Goal: Task Accomplishment & Management: Manage account settings

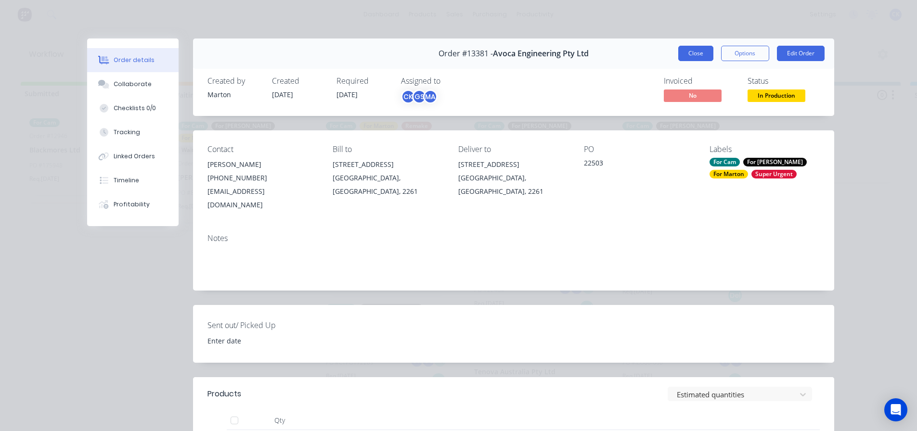
click at [687, 57] on button "Close" at bounding box center [695, 53] width 35 height 15
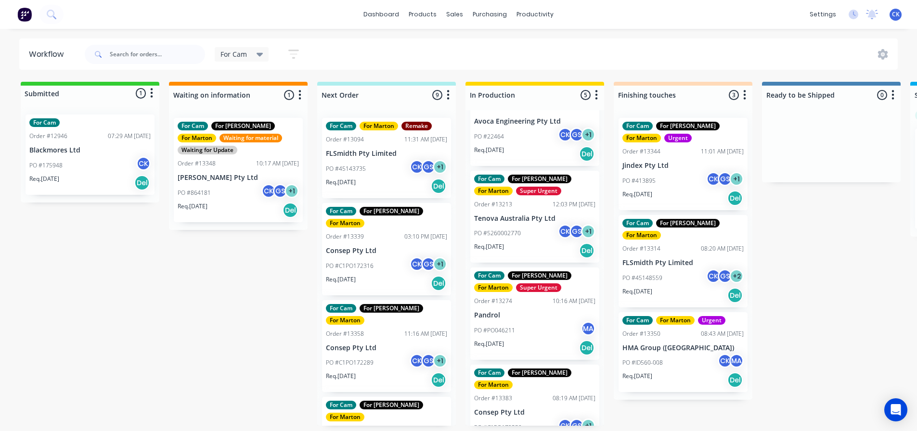
scroll to position [161, 0]
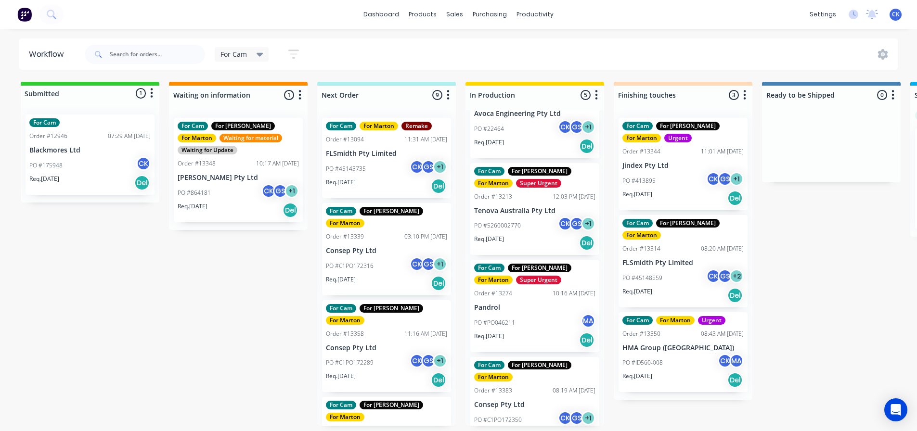
click at [659, 287] on div "Req. [DATE] Del" at bounding box center [682, 295] width 121 height 16
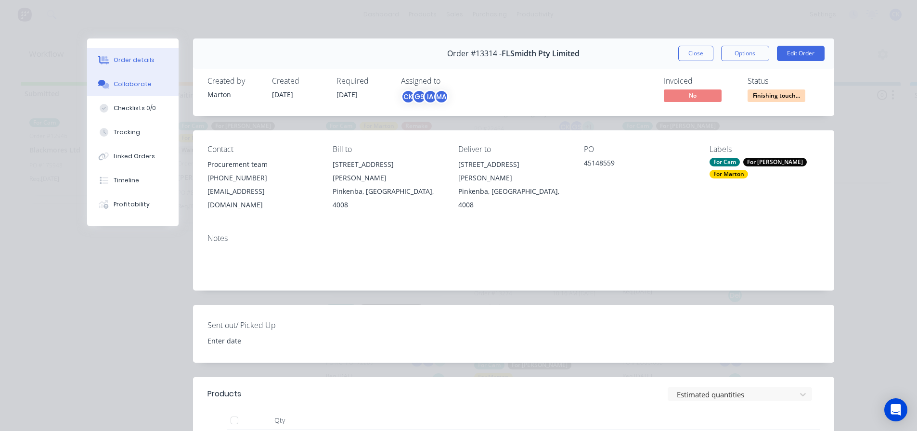
click at [135, 85] on div "Collaborate" at bounding box center [133, 84] width 38 height 9
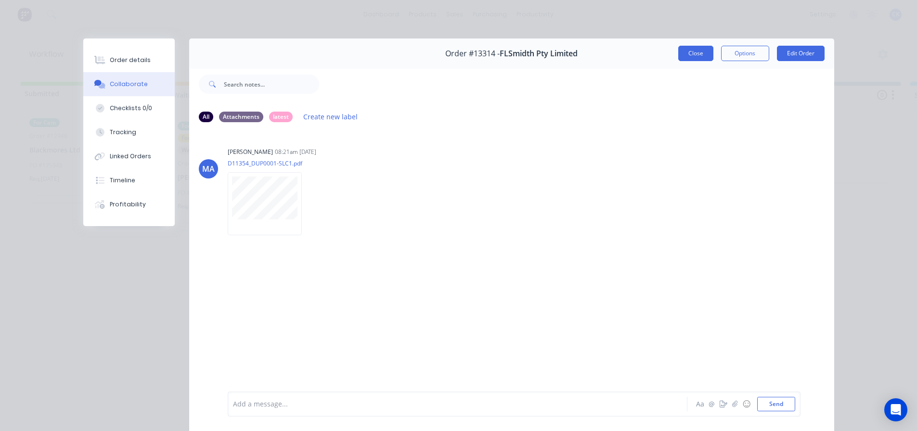
drag, startPoint x: 699, startPoint y: 63, endPoint x: 696, endPoint y: 57, distance: 6.5
click at [699, 62] on div "Order #13314 - FLSmidth Pty Limited Close Options Edit Order" at bounding box center [511, 54] width 645 height 30
click at [696, 57] on button "Close" at bounding box center [695, 53] width 35 height 15
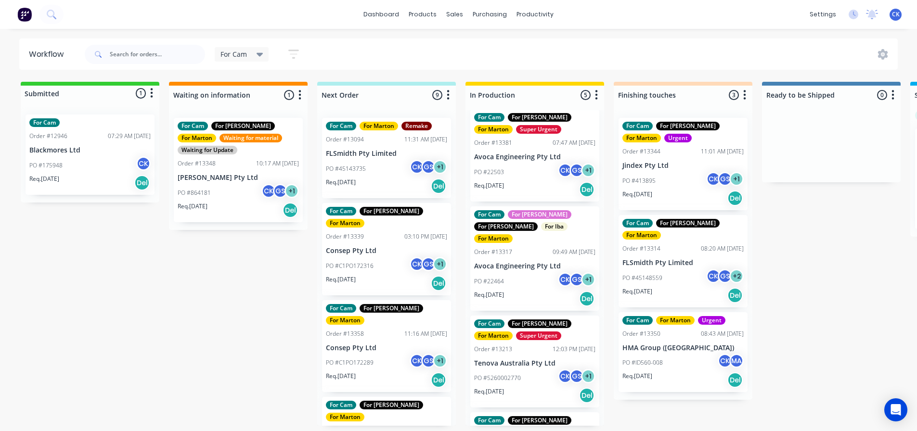
scroll to position [0, 0]
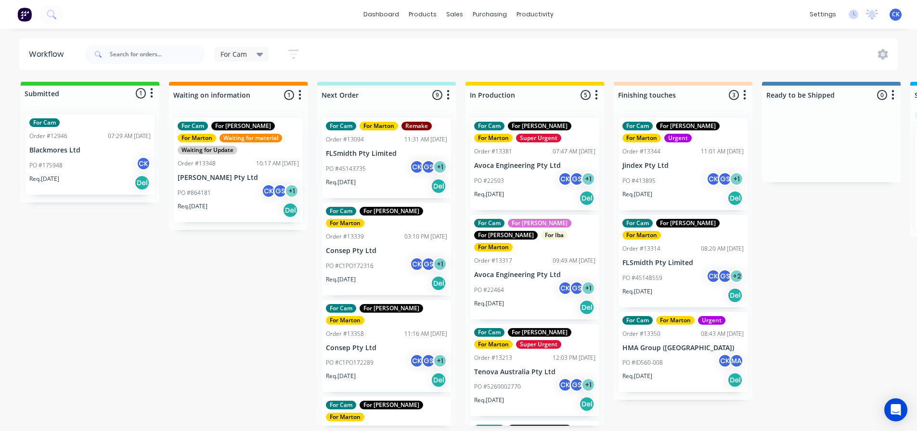
click at [514, 174] on div "PO #22503 CK GS + 1" at bounding box center [534, 181] width 121 height 18
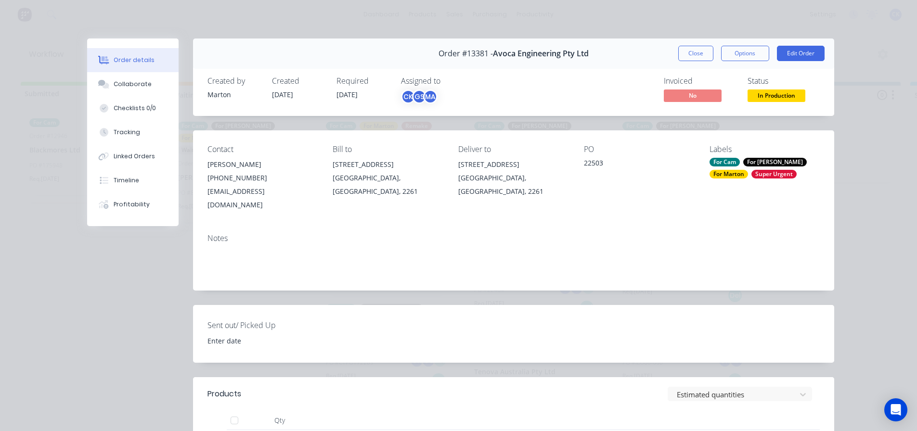
drag, startPoint x: 701, startPoint y: 58, endPoint x: 677, endPoint y: 67, distance: 25.9
click at [700, 58] on button "Close" at bounding box center [695, 53] width 35 height 15
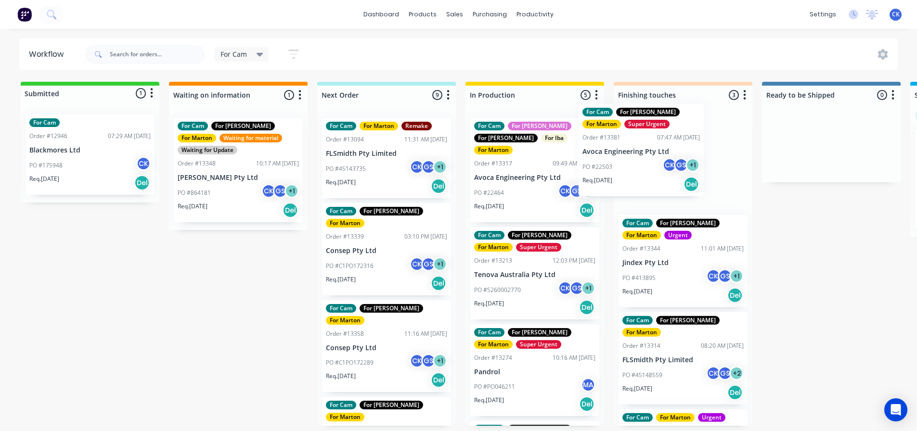
drag, startPoint x: 546, startPoint y: 176, endPoint x: 650, endPoint y: 168, distance: 104.7
click at [646, 166] on div "Submitted 1 Status colour #32CD32 hex #32CD32 Save Cancel Summaries Total order…" at bounding box center [656, 254] width 1326 height 344
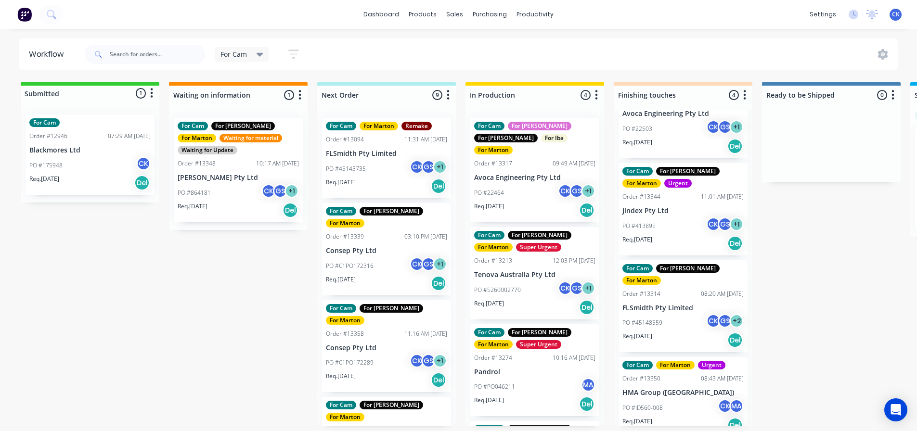
click at [383, 184] on div "Req. [DATE] Del" at bounding box center [386, 186] width 121 height 16
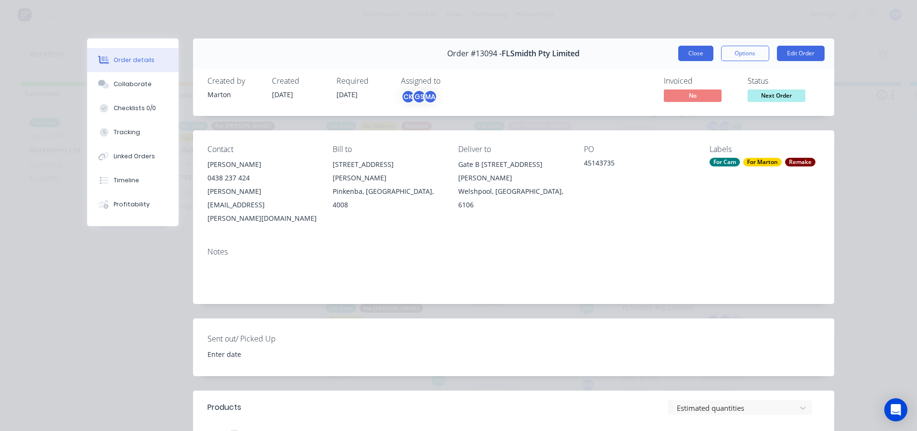
click at [705, 54] on button "Close" at bounding box center [695, 53] width 35 height 15
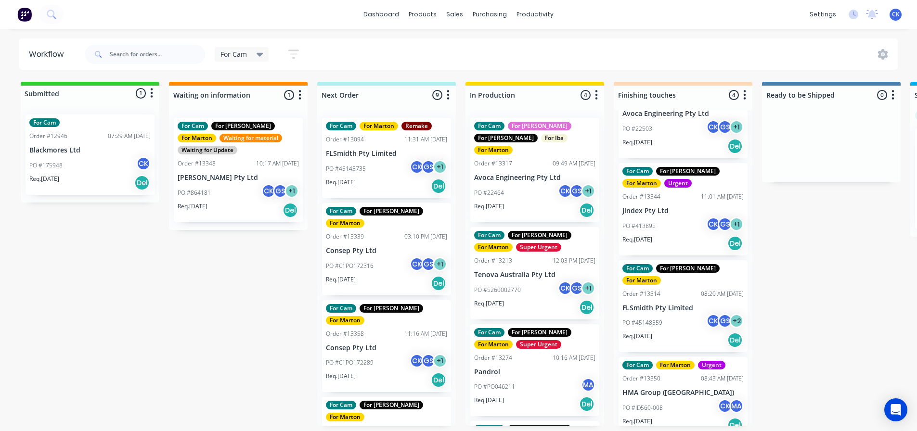
click at [373, 266] on div "[PERSON_NAME] [PERSON_NAME] (You) [PERSON_NAME] MA [PERSON_NAME]" at bounding box center [392, 298] width 144 height 72
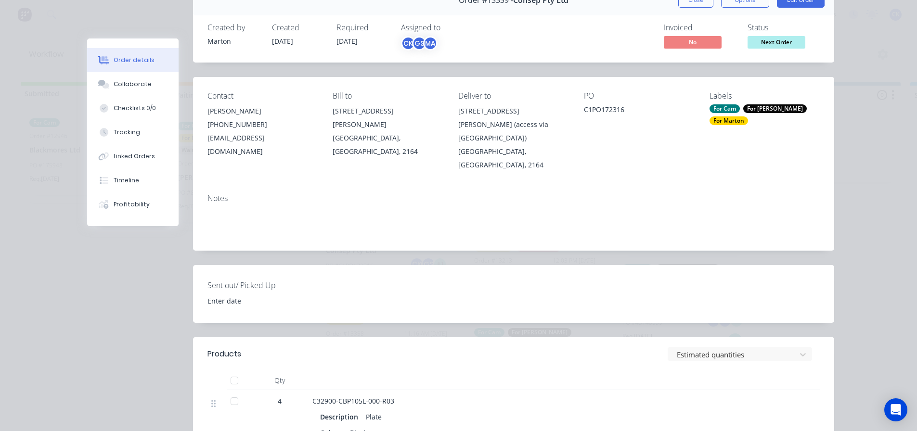
scroll to position [144, 0]
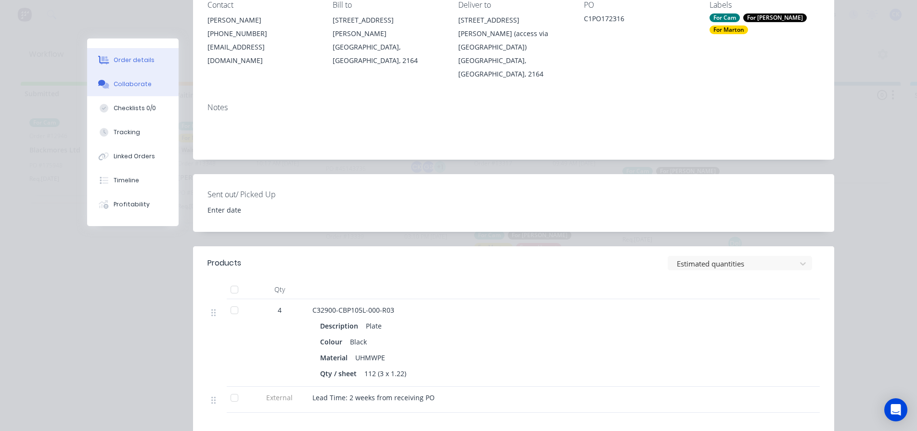
click at [127, 94] on button "Collaborate" at bounding box center [132, 84] width 91 height 24
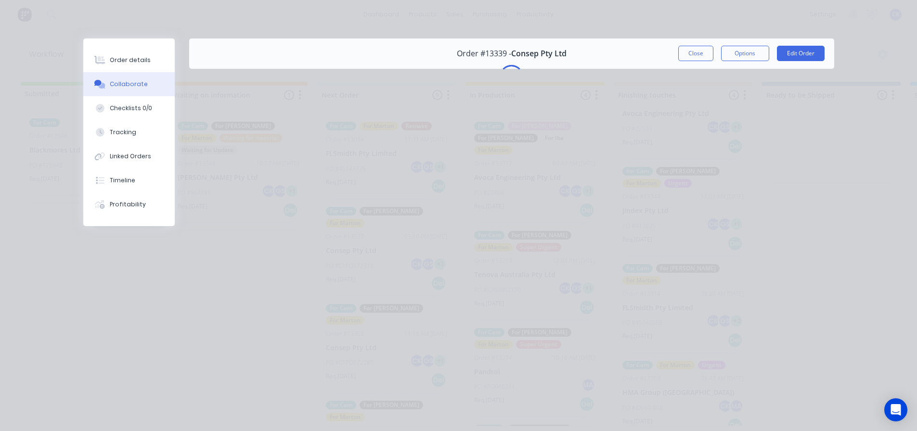
scroll to position [0, 0]
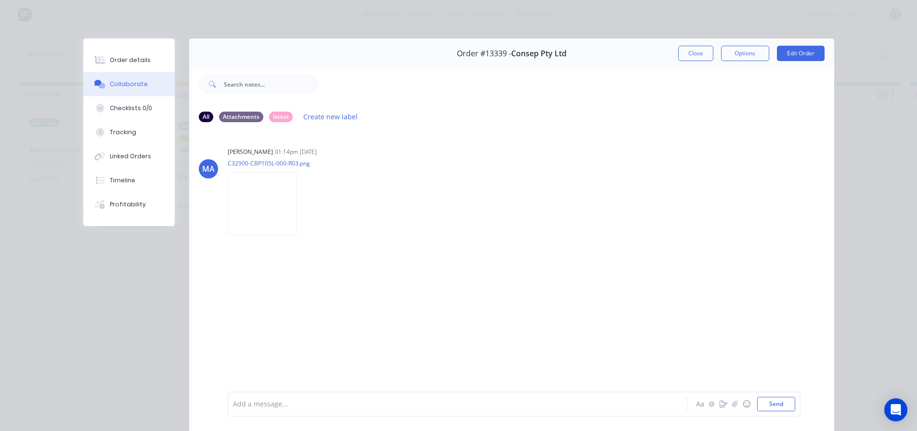
drag, startPoint x: 134, startPoint y: 58, endPoint x: 5, endPoint y: 93, distance: 134.2
click at [134, 58] on div "Order details" at bounding box center [130, 60] width 41 height 9
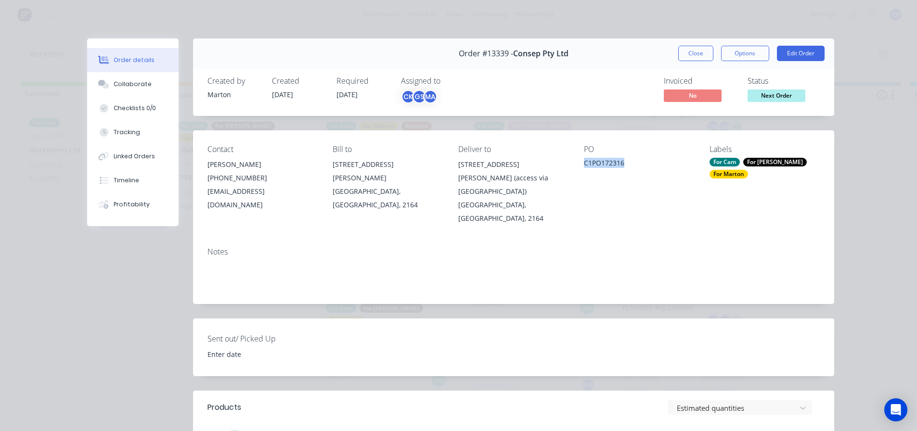
drag, startPoint x: 623, startPoint y: 165, endPoint x: 576, endPoint y: 164, distance: 47.2
click at [576, 164] on div "Contact [PERSON_NAME] [PHONE_NUMBER] [EMAIL_ADDRESS][DOMAIN_NAME] Bill to [STRE…" at bounding box center [513, 184] width 641 height 109
copy div "C1PO172316"
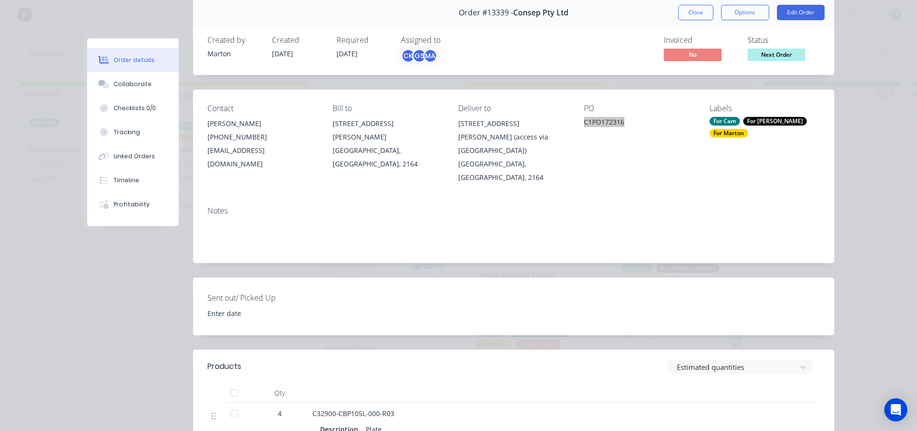
scroll to position [193, 0]
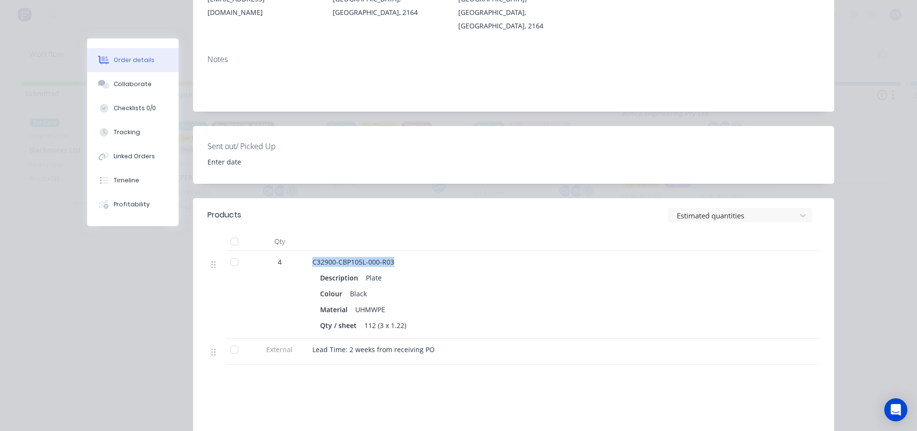
drag, startPoint x: 393, startPoint y: 249, endPoint x: 308, endPoint y: 241, distance: 85.7
click at [309, 251] on div "C32900-CBP105L-000-R03 Description Plate Colour Black Material UHMWPE Qty / she…" at bounding box center [501, 295] width 385 height 88
copy span "C32900-CBP105L-000-R03"
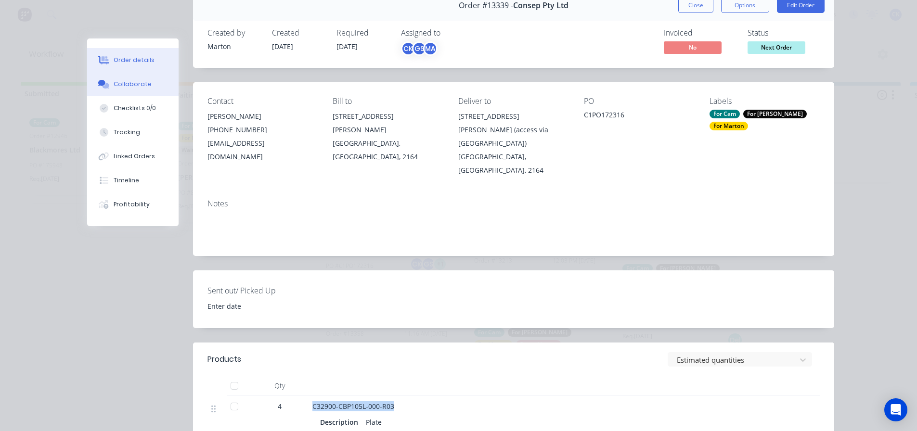
click at [126, 86] on div "Collaborate" at bounding box center [133, 84] width 38 height 9
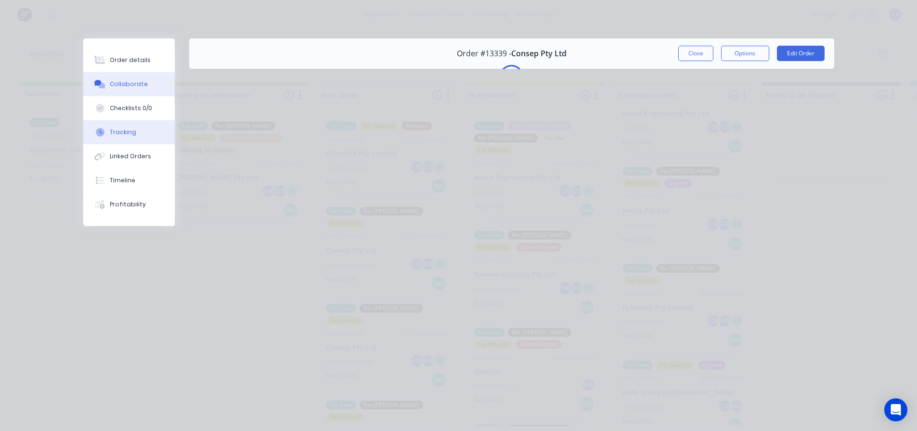
scroll to position [0, 0]
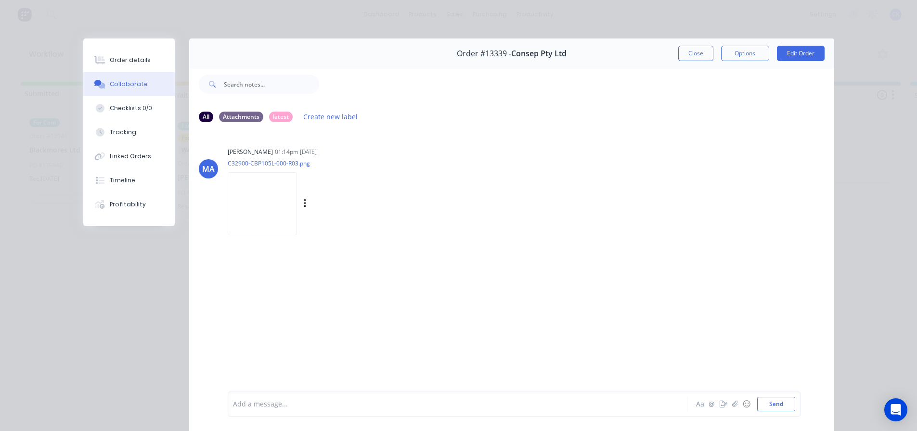
click at [285, 204] on img at bounding box center [262, 203] width 69 height 63
